Goal: Task Accomplishment & Management: Manage account settings

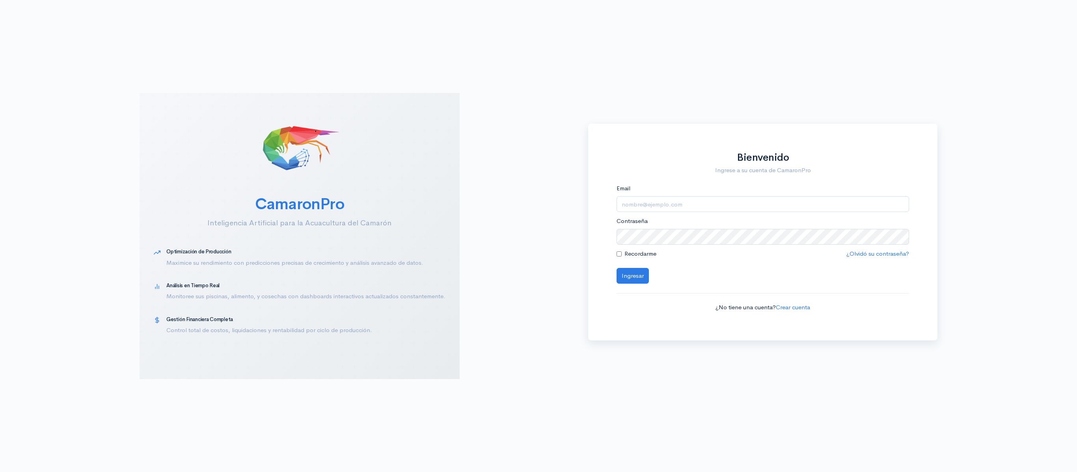
click at [731, 213] on form "Email Contraseña Recordarme ¿Olvidó su contraseña? Ingresar ¿No tiene una cuent…" at bounding box center [762, 248] width 293 height 128
click at [712, 205] on input "Email" at bounding box center [762, 204] width 293 height 16
type input "logistica@segesa.com.ec"
click at [616, 268] on button "Ingresar" at bounding box center [632, 276] width 32 height 16
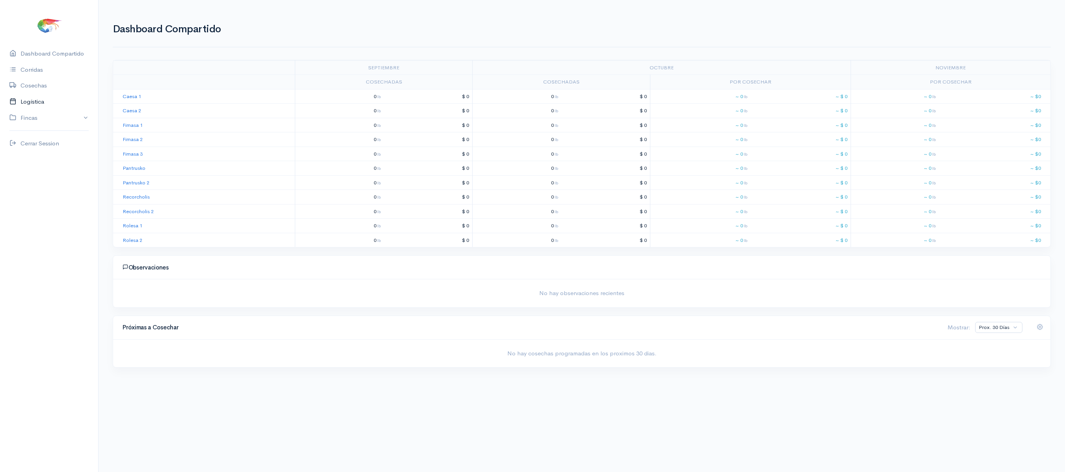
click at [34, 99] on link "Logística" at bounding box center [49, 102] width 98 height 16
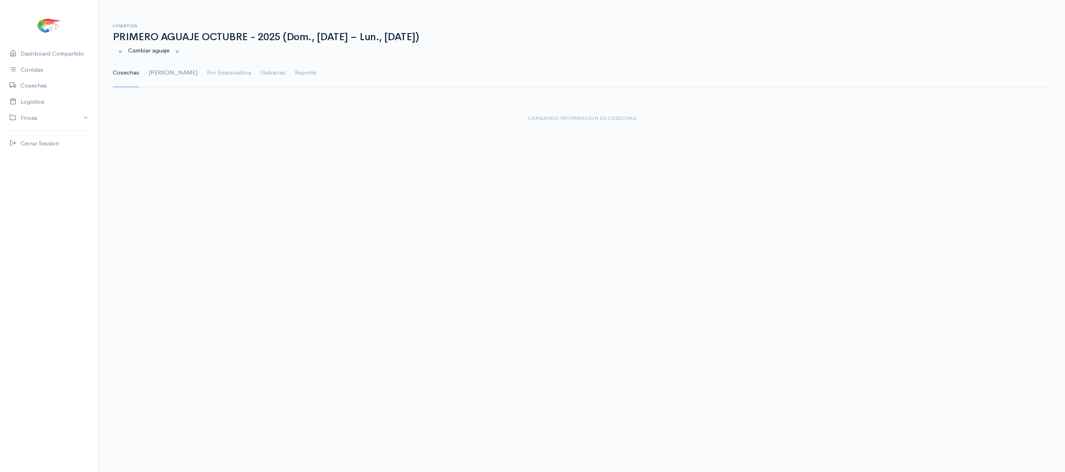
click at [157, 69] on link "Gantt" at bounding box center [173, 73] width 49 height 28
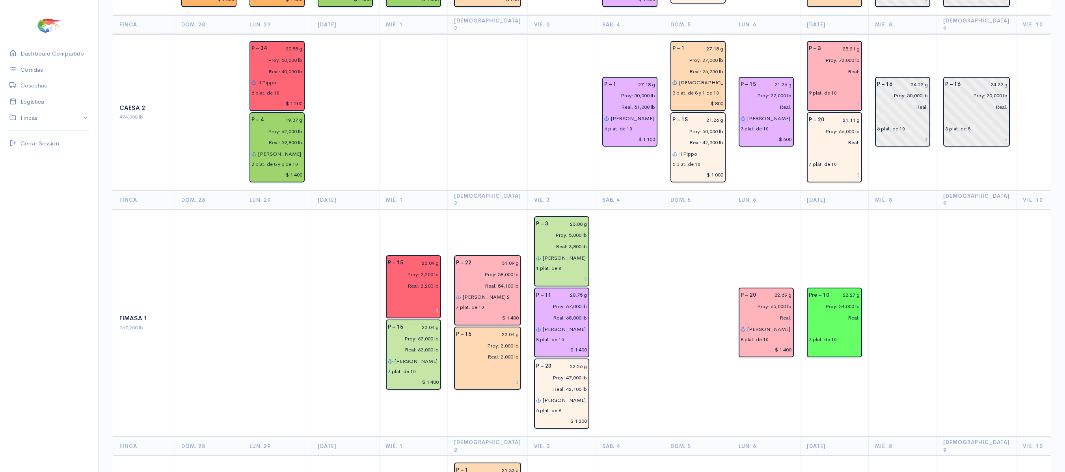
scroll to position [221, 0]
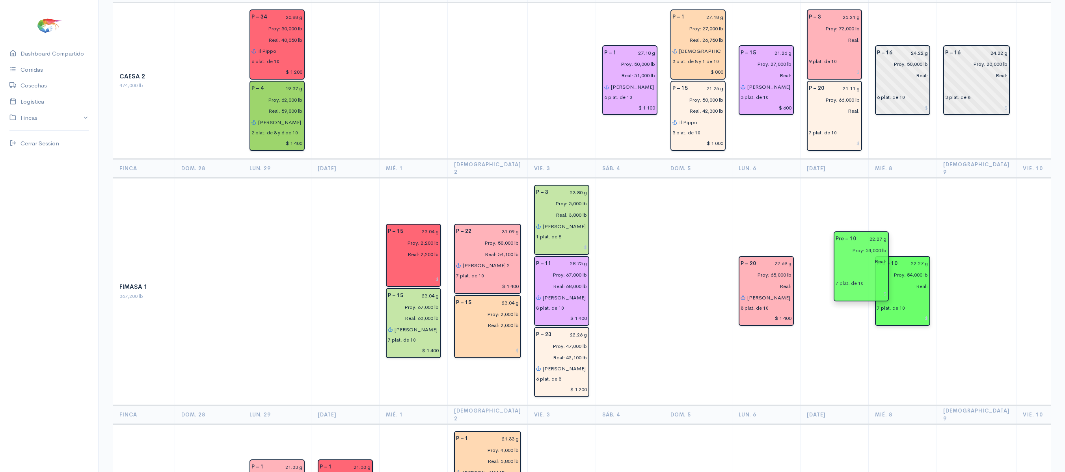
drag, startPoint x: 826, startPoint y: 268, endPoint x: 862, endPoint y: 267, distance: 36.3
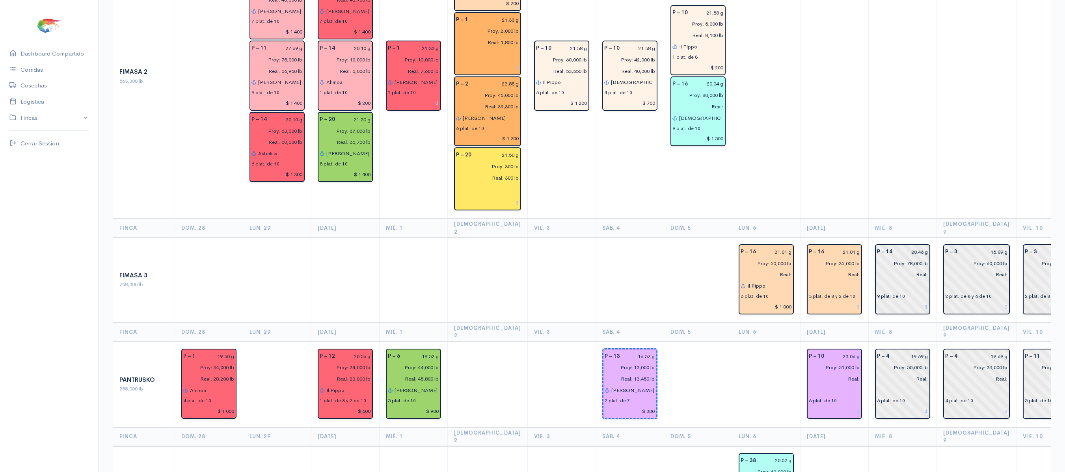
scroll to position [723, 0]
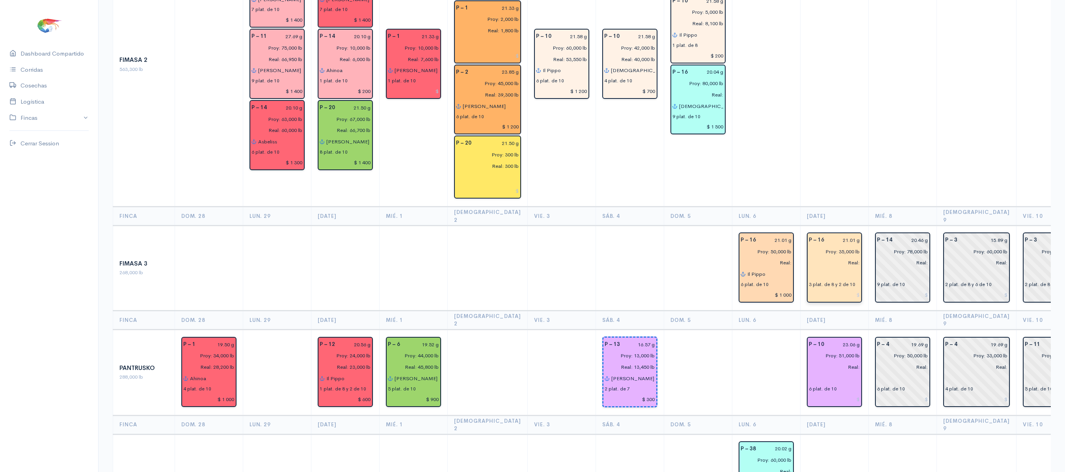
click at [828, 246] on input "Proy: 35,000 lb" at bounding box center [832, 251] width 56 height 11
click at [877, 268] on input "text" at bounding box center [902, 273] width 51 height 11
click at [831, 246] on input "Proy: 35,000 lb" at bounding box center [832, 251] width 56 height 11
type input "Proy: 27,000 lb"
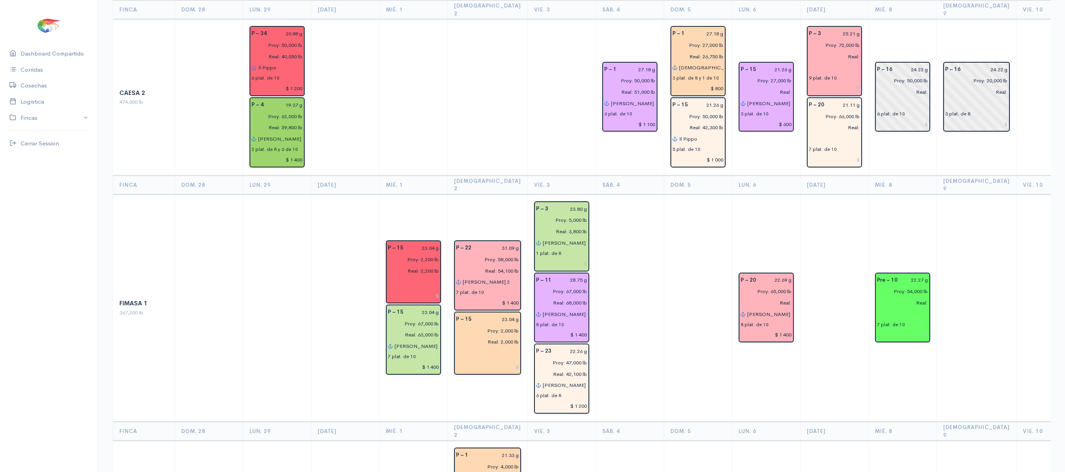
scroll to position [0, 0]
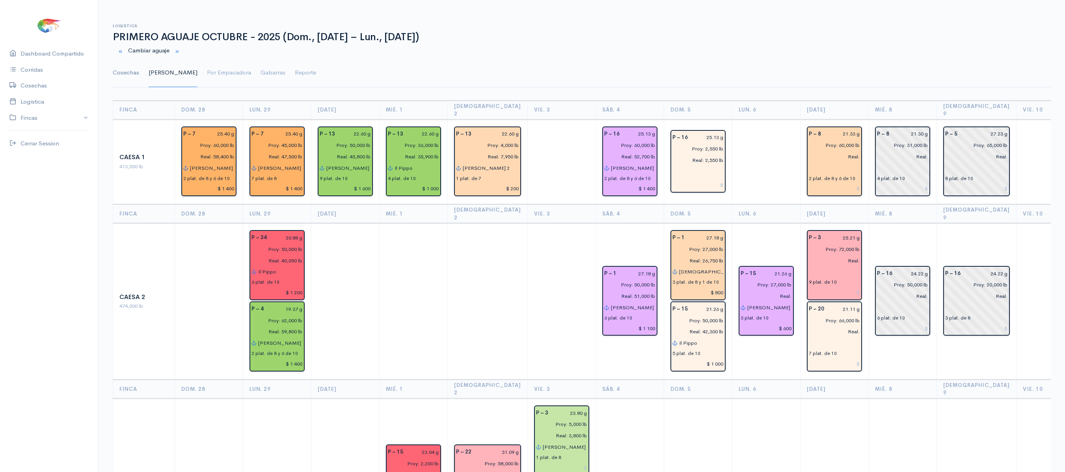
click at [119, 66] on link "Cosechas" at bounding box center [126, 73] width 26 height 28
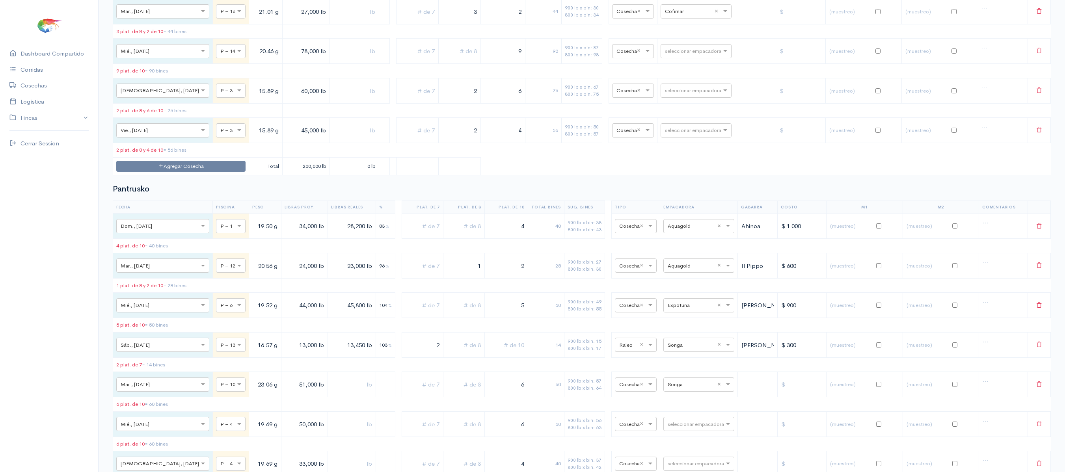
scroll to position [2066, 0]
drag, startPoint x: 452, startPoint y: 89, endPoint x: 492, endPoint y: 91, distance: 40.3
click at [492, 23] on tr "× Mar., 7 Oct. × P – 16 21.01 g 27,000 lb 3 2 44 900 lb x bin: 30 800 lb x bin:…" at bounding box center [582, 10] width 938 height 25
type input "2"
drag, startPoint x: 492, startPoint y: 91, endPoint x: 534, endPoint y: 91, distance: 42.6
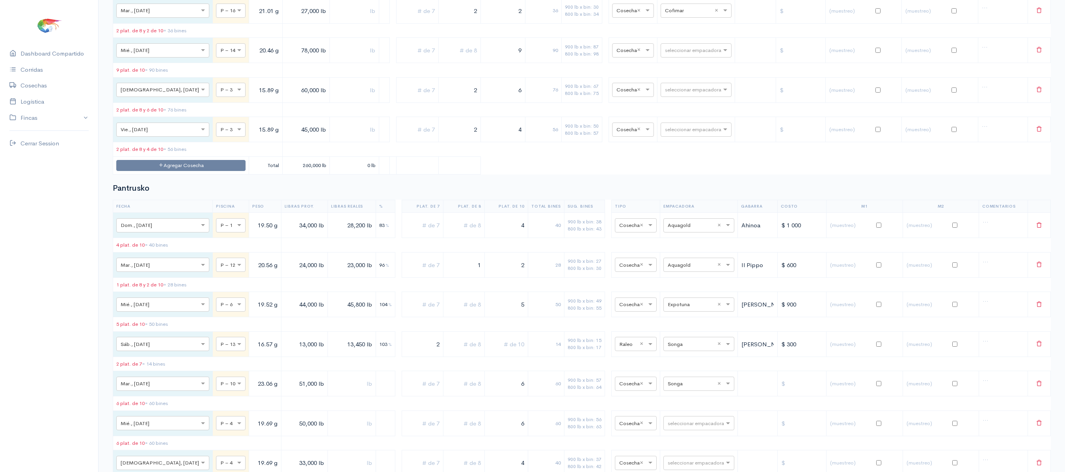
click at [534, 23] on tr "× Mar., 7 Oct. × P – 16 21.01 g 27,000 lb 2 2 36 900 lb x bin: 30 800 lb x bin:…" at bounding box center [582, 10] width 938 height 25
drag, startPoint x: 259, startPoint y: 90, endPoint x: 272, endPoint y: 87, distance: 13.6
click at [286, 19] on input "27,000 lb" at bounding box center [306, 11] width 41 height 16
type input "29,000 lb"
click at [400, 19] on input "text" at bounding box center [417, 11] width 35 height 16
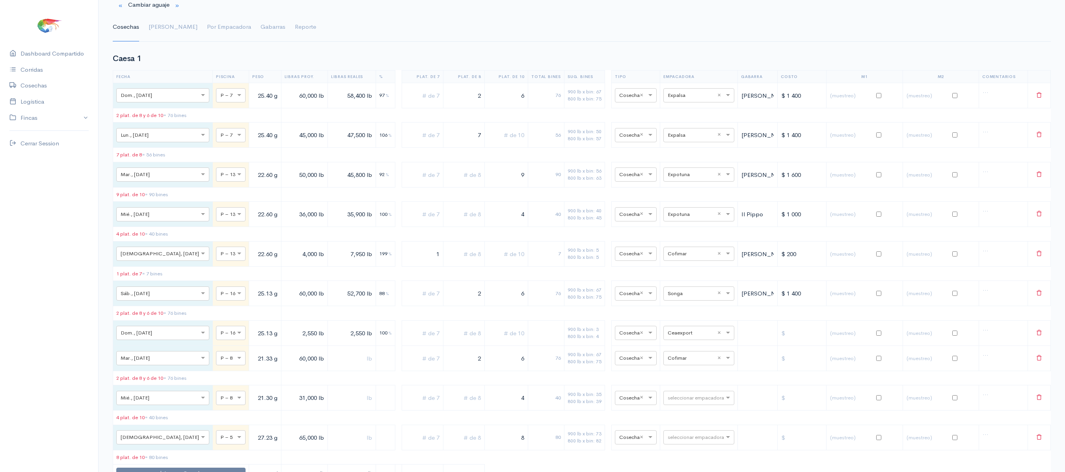
scroll to position [43, 0]
click at [154, 29] on link "Gantt" at bounding box center [173, 29] width 49 height 28
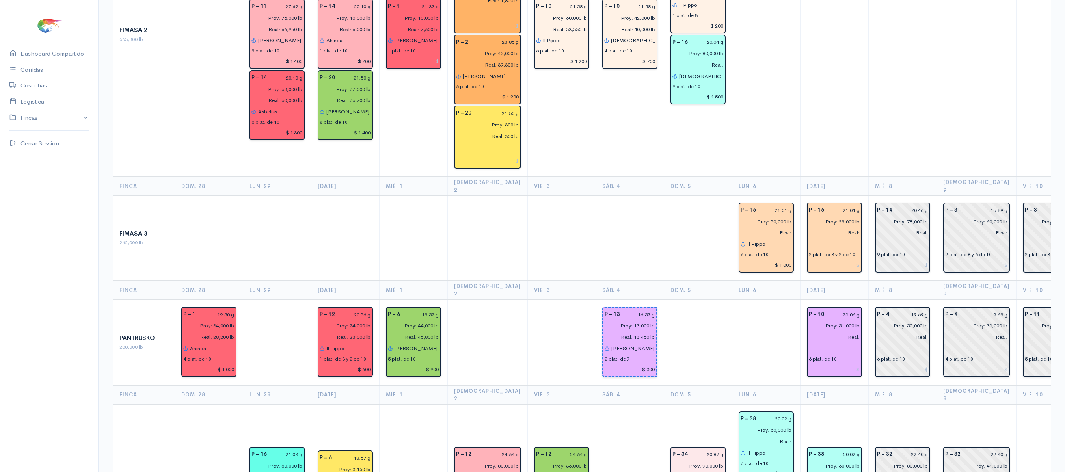
scroll to position [753, 0]
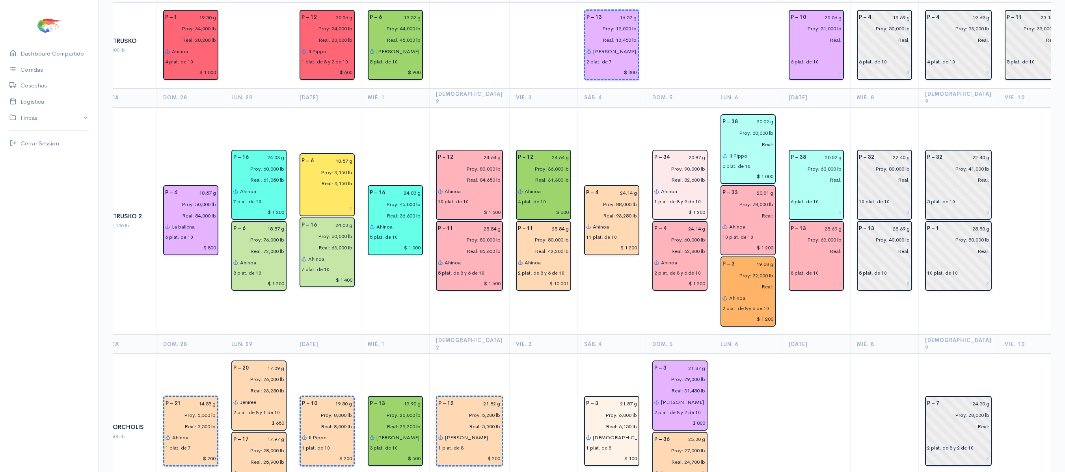
scroll to position [1055, 0]
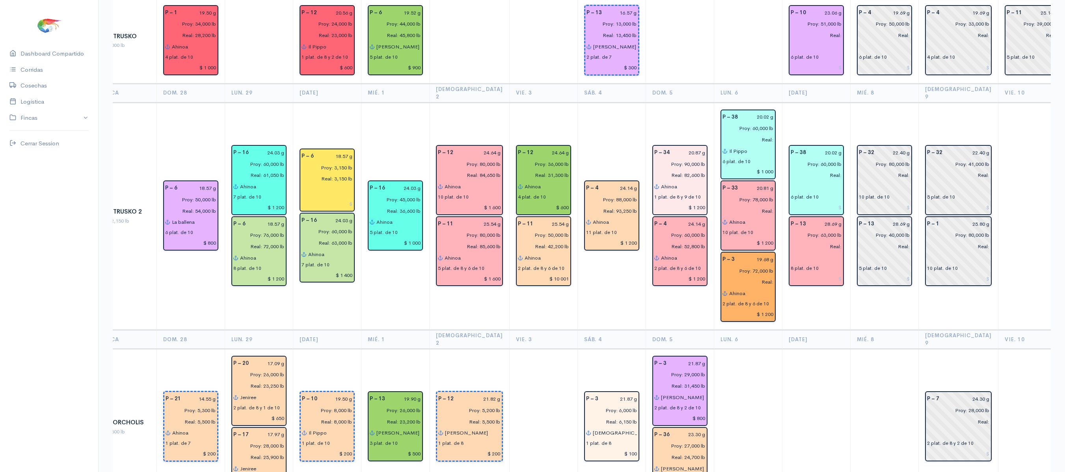
click at [836, 349] on td at bounding box center [816, 427] width 68 height 156
click at [809, 158] on input "Proy: 60,000 lb" at bounding box center [814, 163] width 56 height 11
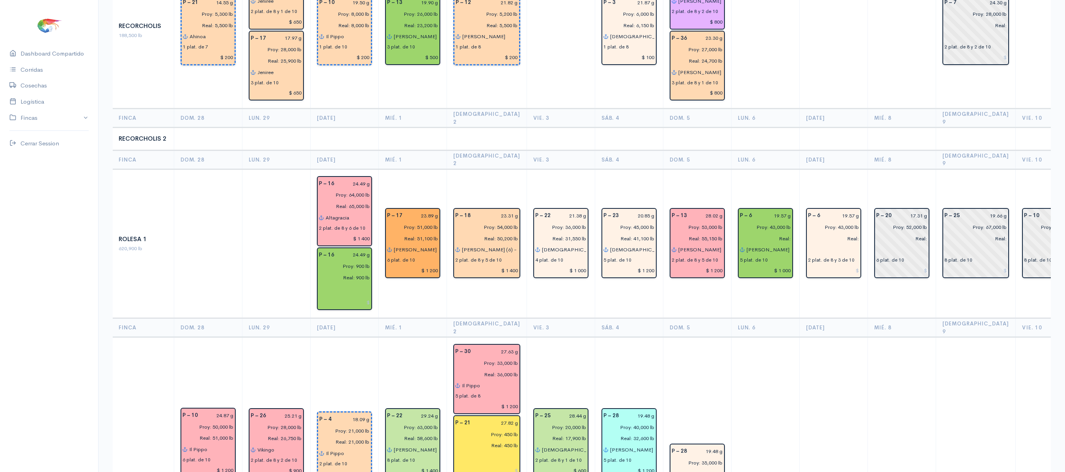
scroll to position [0, 0]
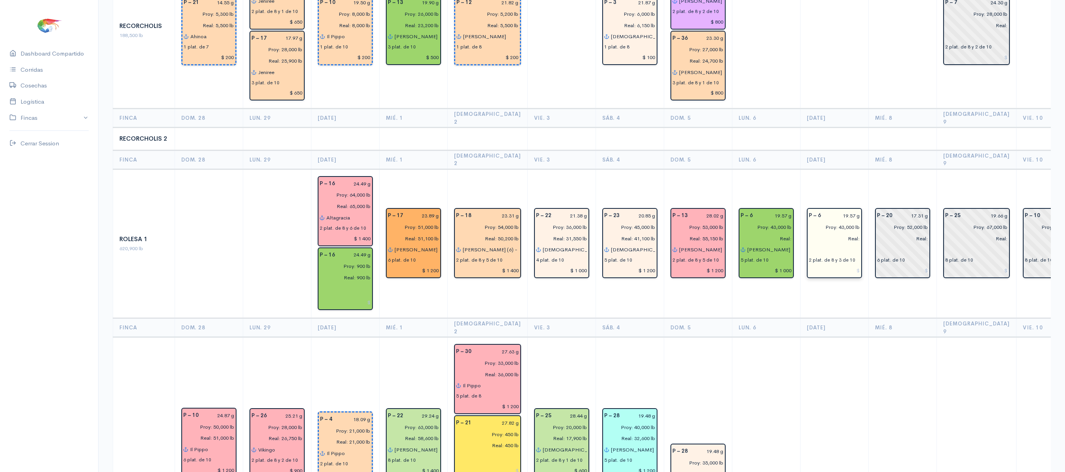
type input "Proy: 50,000 lb"
click at [827, 221] on input "Proy: 43,000 lb" at bounding box center [832, 226] width 56 height 11
type input "Proy: 37,000 lb"
click at [868, 169] on td "P – 20 17.31 g Proy: 52,000 lb Real: 6 plat. de 10" at bounding box center [902, 243] width 68 height 149
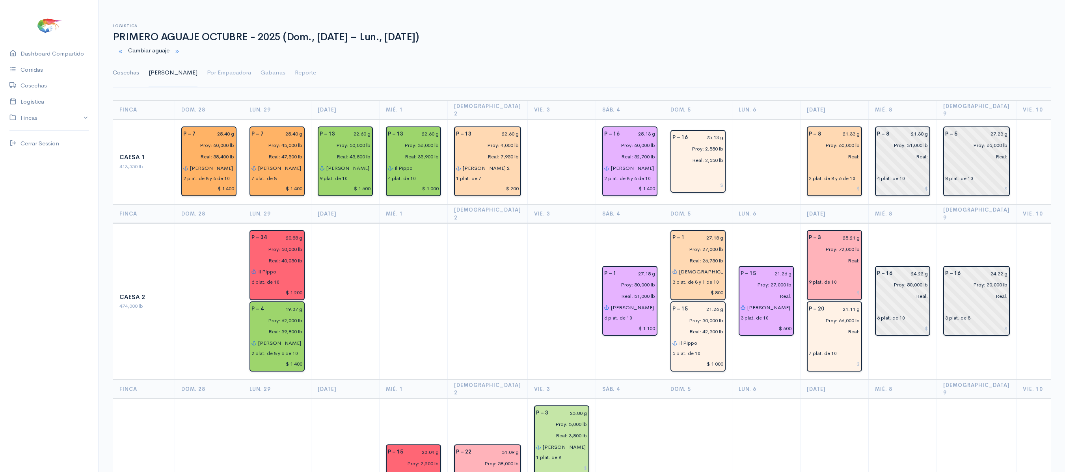
click at [130, 76] on link "Cosechas" at bounding box center [126, 73] width 26 height 28
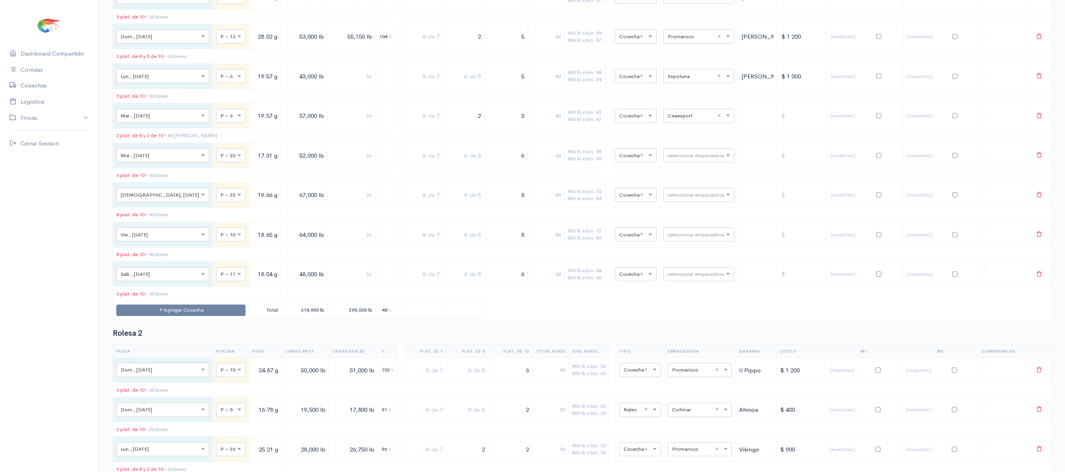
scroll to position [4273, 0]
drag, startPoint x: 456, startPoint y: 277, endPoint x: 491, endPoint y: 279, distance: 34.7
click at [491, 128] on tr "× Mar., 7 Oct. × P – 6 19.57 g 37,000 lb 2 3 46 900 lb x bin: 42 800 lb x bin: …" at bounding box center [582, 114] width 938 height 25
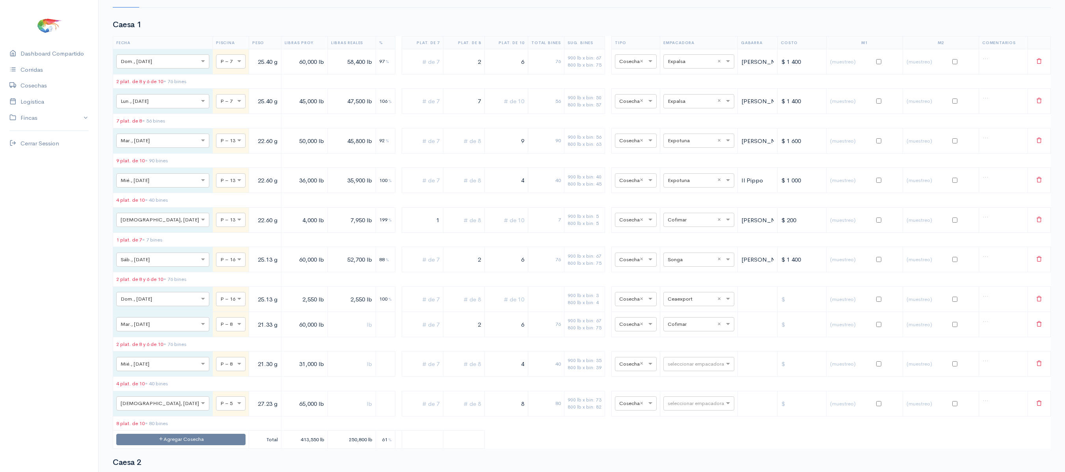
scroll to position [0, 0]
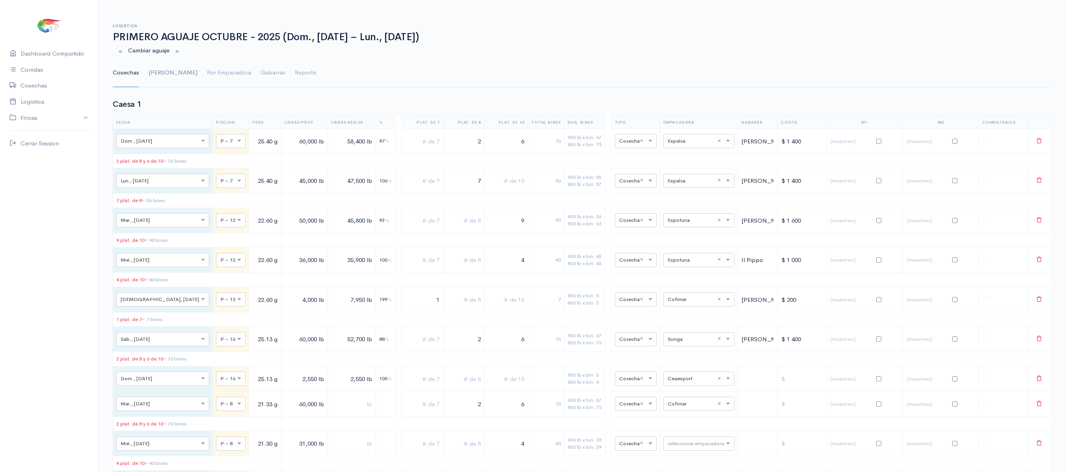
type input "1"
click at [156, 77] on link "Gantt" at bounding box center [173, 73] width 49 height 28
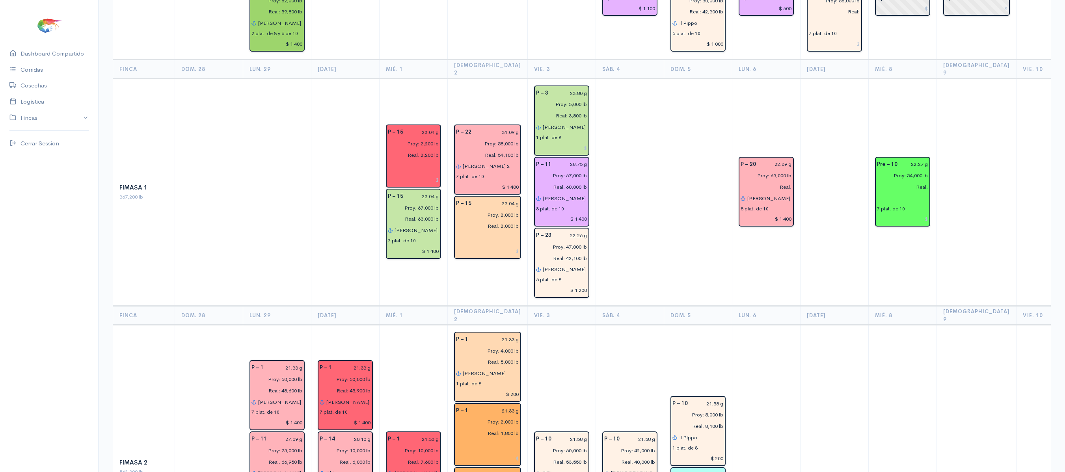
scroll to position [326, 0]
